Goal: Task Accomplishment & Management: Manage account settings

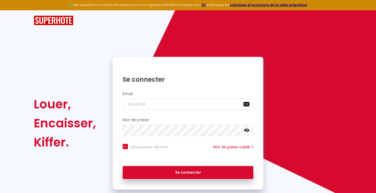
type input "[EMAIL_ADDRESS][DOMAIN_NAME]"
checkbox input "true"
type input "[EMAIL_ADDRESS][DOMAIN_NAME]"
click at [247, 129] on icon at bounding box center [246, 129] width 5 height 3
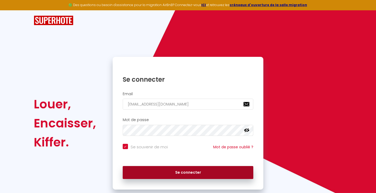
click at [186, 173] on button "Se connecter" at bounding box center [188, 172] width 131 height 13
checkbox input "true"
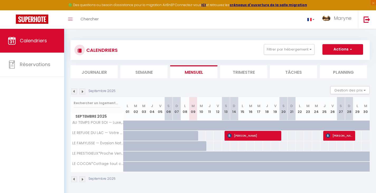
select select
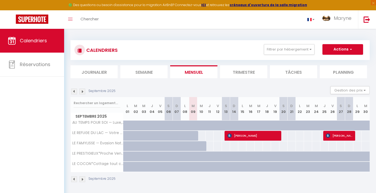
select select
click at [246, 137] on span "[PERSON_NAME]" at bounding box center [253, 135] width 52 height 10
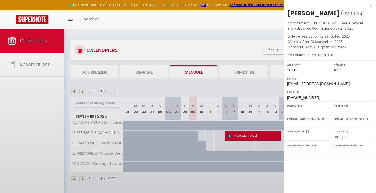
select select "OK"
select select "KO"
select select "1"
select select "0"
select select "1"
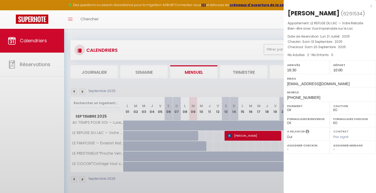
select select
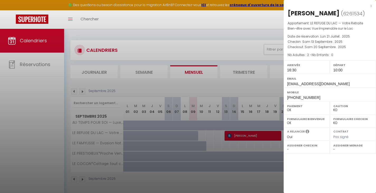
click at [370, 5] on div "x" at bounding box center [328, 6] width 88 height 6
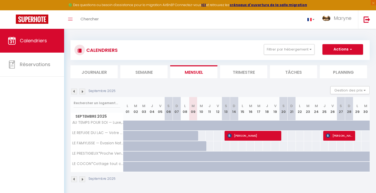
click at [74, 91] on img at bounding box center [74, 91] width 6 height 6
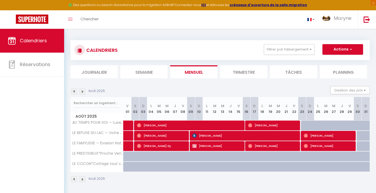
click at [165, 123] on span "[PERSON_NAME]" at bounding box center [189, 125] width 105 height 10
select select "OK"
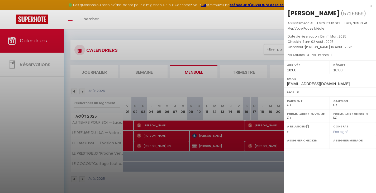
click at [313, 74] on div "Email [EMAIL_ADDRESS][DOMAIN_NAME]" at bounding box center [330, 81] width 92 height 14
click at [372, 6] on div "x [PERSON_NAME] ( 5725659 ) Appartement : AU TEMPS POUR SOI — Luxe, Nature et M…" at bounding box center [330, 49] width 92 height 99
click at [36, 64] on div at bounding box center [188, 96] width 376 height 193
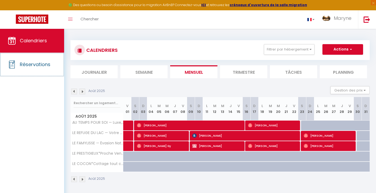
click at [36, 64] on span "Réservations" at bounding box center [35, 64] width 31 height 7
select select "not_cancelled"
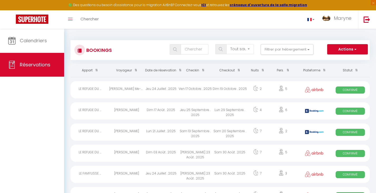
click at [207, 96] on div "Ven 17 Octobre . 2025" at bounding box center [195, 89] width 34 height 17
select select "OK"
select select "0"
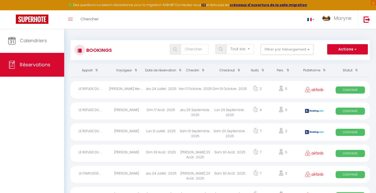
select select "1"
select select
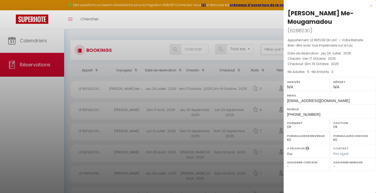
click at [0, 0] on option "OK" at bounding box center [0, 0] width 0 height 0
click at [370, 4] on div "x" at bounding box center [328, 6] width 88 height 6
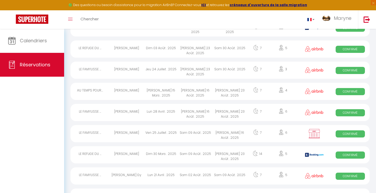
scroll to position [127, 0]
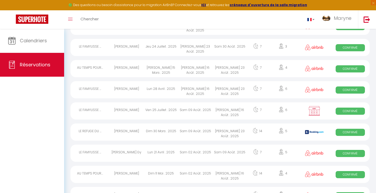
click at [217, 117] on div "[PERSON_NAME] 16 Août . 2025" at bounding box center [230, 110] width 34 height 17
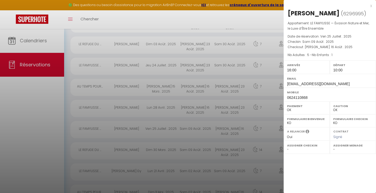
scroll to position [105, 0]
click at [371, 7] on div "x" at bounding box center [328, 6] width 88 height 6
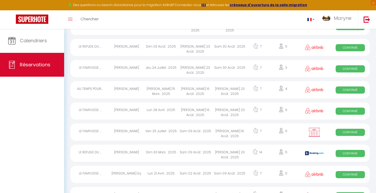
click at [191, 95] on div "[PERSON_NAME] 16 Août . 2025" at bounding box center [195, 89] width 34 height 17
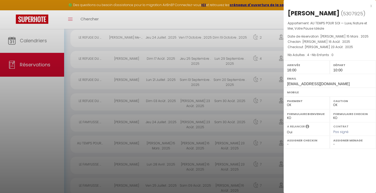
scroll to position [51, 0]
click at [372, 7] on div "x" at bounding box center [328, 6] width 88 height 6
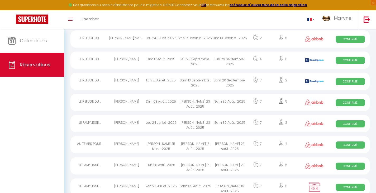
click at [186, 86] on div "Sam 13 Septembre . 2025" at bounding box center [195, 81] width 34 height 17
select select "KO"
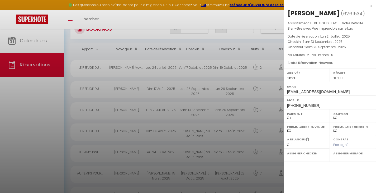
scroll to position [17, 0]
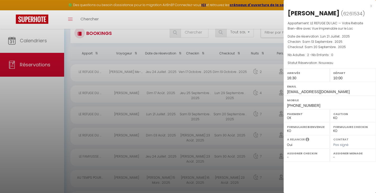
click at [371, 6] on div "x" at bounding box center [328, 6] width 88 height 6
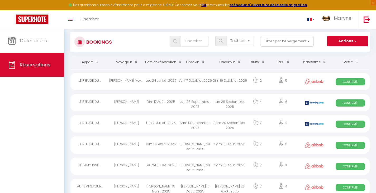
scroll to position [0, 0]
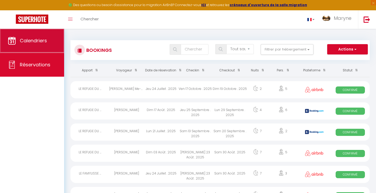
click at [34, 37] on link "Calendriers" at bounding box center [32, 41] width 64 height 24
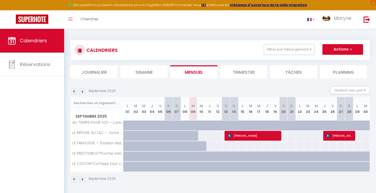
click at [76, 92] on img at bounding box center [74, 91] width 6 height 6
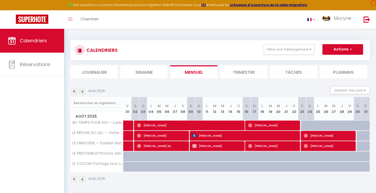
click at [166, 137] on span "[PERSON_NAME]" at bounding box center [162, 135] width 50 height 10
select select "OK"
select select "1"
select select "0"
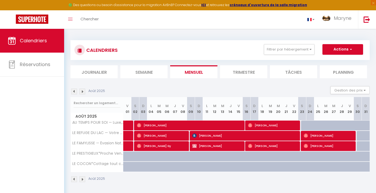
select select "1"
select select
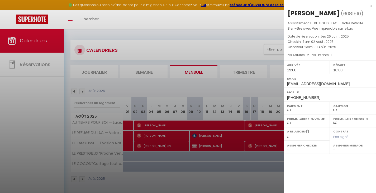
click at [371, 7] on div "x" at bounding box center [328, 6] width 88 height 6
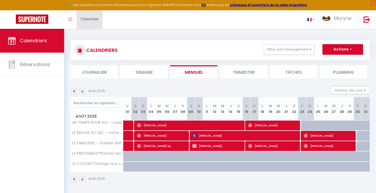
click at [76, 17] on link "Chercher" at bounding box center [89, 19] width 26 height 18
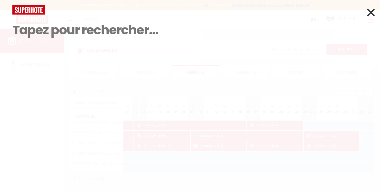
click at [373, 14] on icon at bounding box center [371, 12] width 8 height 13
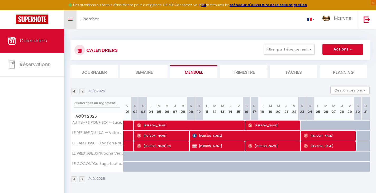
click at [71, 20] on icon "Toggle menubar" at bounding box center [70, 19] width 4 height 3
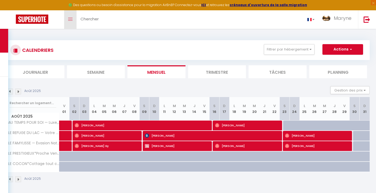
click at [71, 20] on icon "Toggle menubar" at bounding box center [70, 19] width 4 height 3
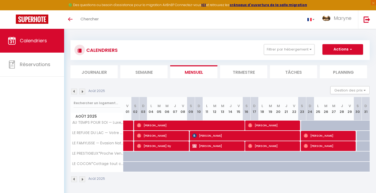
click at [338, 72] on li "Planning" at bounding box center [343, 71] width 47 height 13
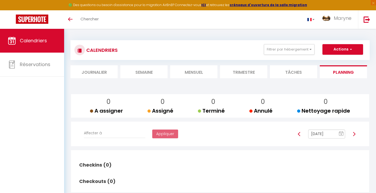
click at [95, 73] on li "Journalier" at bounding box center [93, 71] width 47 height 13
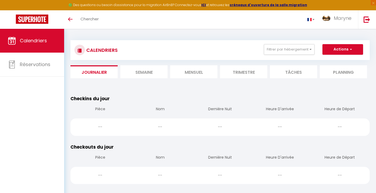
click at [149, 73] on li "Semaine" at bounding box center [143, 71] width 47 height 13
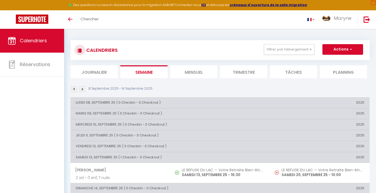
click at [199, 72] on li "Mensuel" at bounding box center [193, 71] width 47 height 13
